Goal: Task Accomplishment & Management: Manage account settings

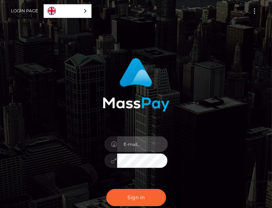
click at [157, 142] on input "email" at bounding box center [142, 144] width 51 height 16
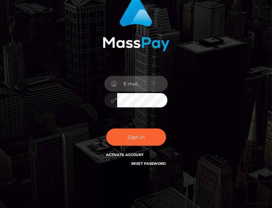
scroll to position [74, 0]
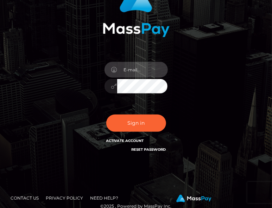
click at [147, 67] on input "email" at bounding box center [142, 70] width 51 height 16
type input "[EMAIL_ADDRESS][DOMAIN_NAME]"
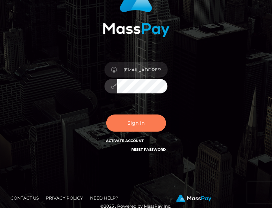
click at [155, 128] on button "Sign in" at bounding box center [136, 123] width 60 height 17
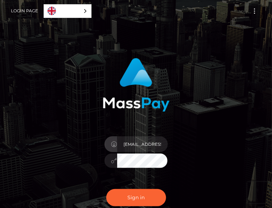
type input "Wesocrazy007@gmail.com"
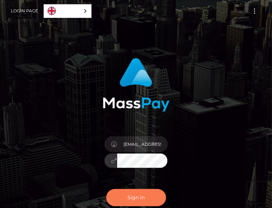
click at [155, 191] on button "Sign in" at bounding box center [136, 197] width 60 height 17
